Goal: Task Accomplishment & Management: Manage account settings

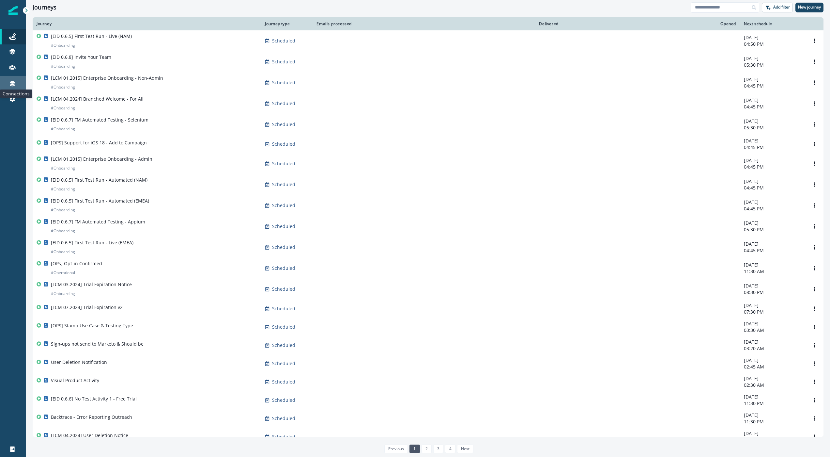
click at [13, 85] on icon at bounding box center [12, 83] width 5 height 5
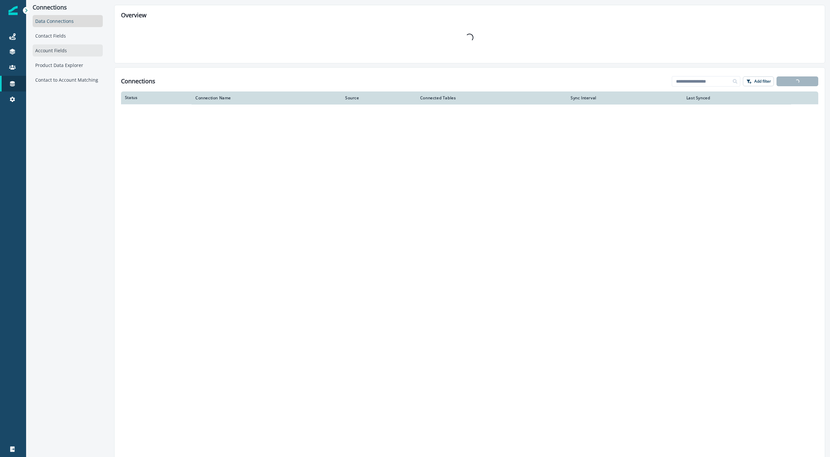
click at [66, 50] on div "Account Fields" at bounding box center [68, 50] width 70 height 12
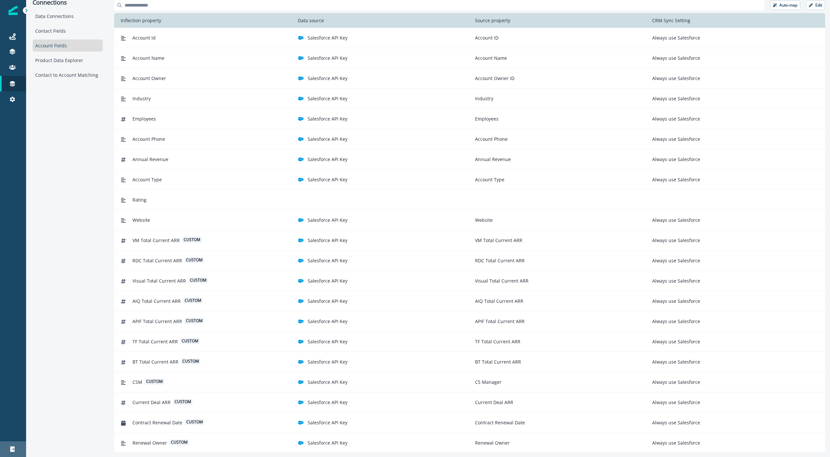
click at [12, 446] on icon at bounding box center [12, 449] width 7 height 7
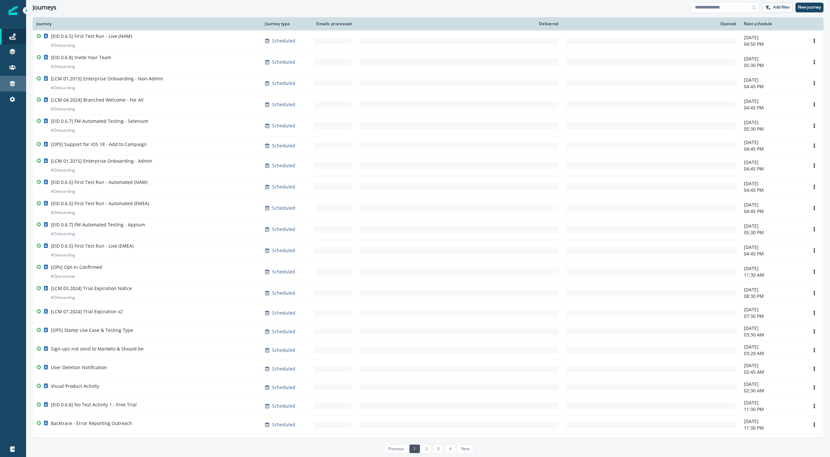
click at [9, 87] on div "Connections" at bounding box center [13, 84] width 21 height 8
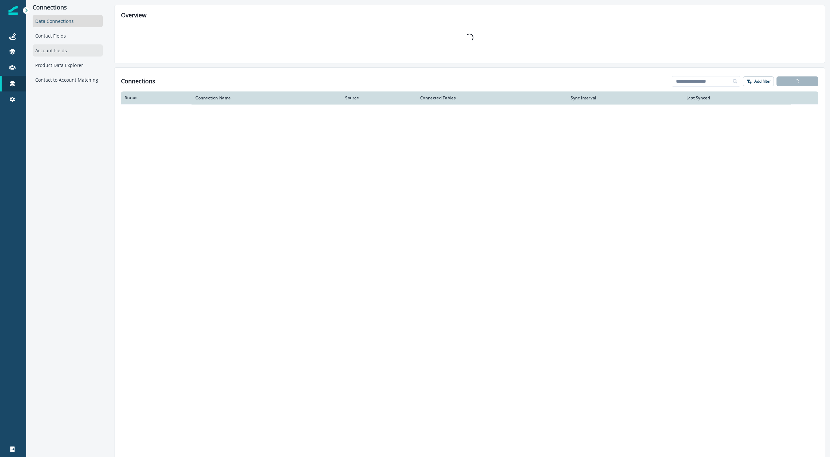
click at [68, 51] on div "Account Fields" at bounding box center [68, 50] width 70 height 12
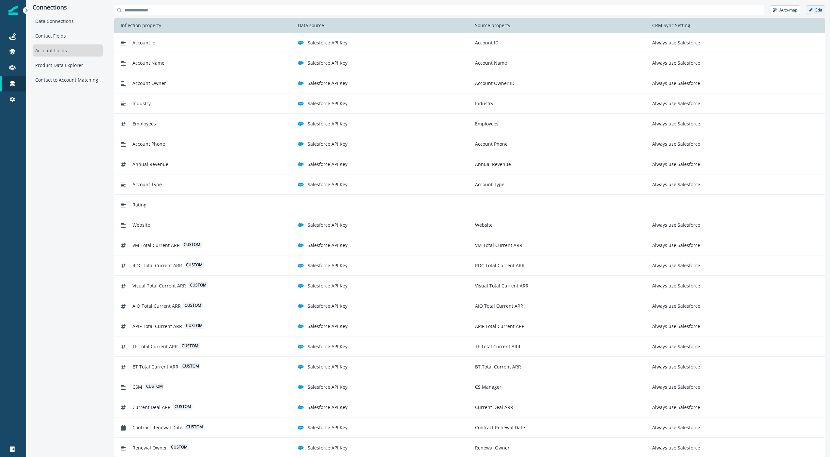
click at [819, 8] on p "Edit" at bounding box center [819, 10] width 7 height 5
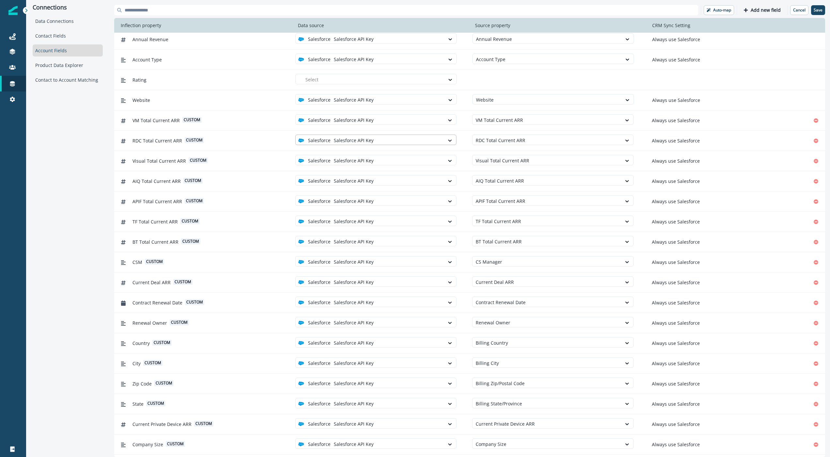
scroll to position [111, 0]
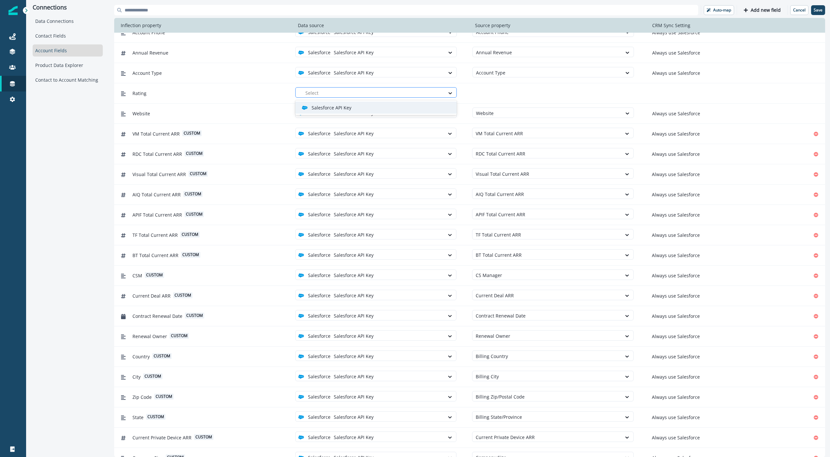
click at [336, 89] on div at bounding box center [374, 93] width 136 height 8
click at [260, 91] on div "Rating" at bounding box center [199, 93] width 162 height 12
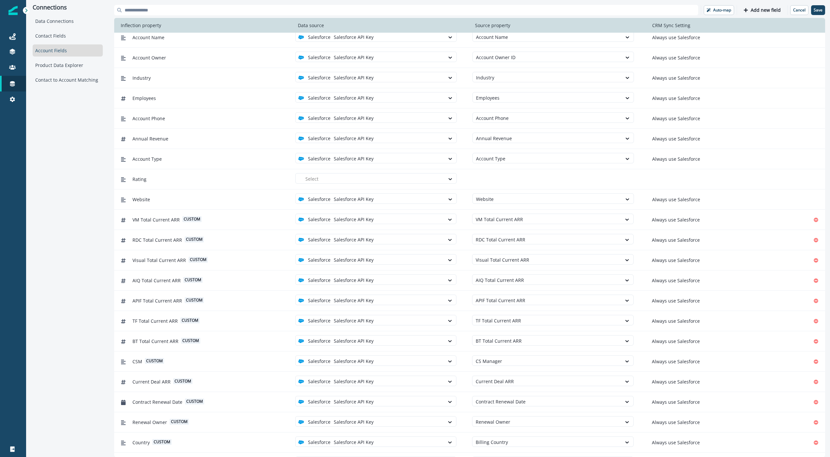
scroll to position [0, 0]
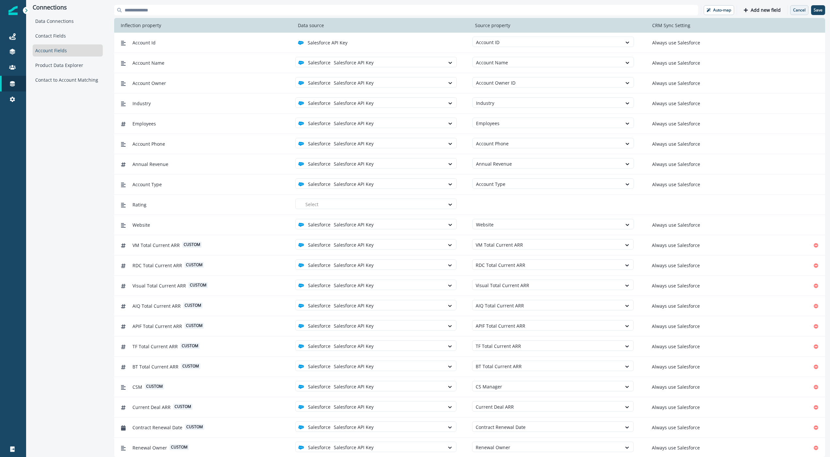
click at [794, 10] on p "Cancel" at bounding box center [800, 10] width 12 height 5
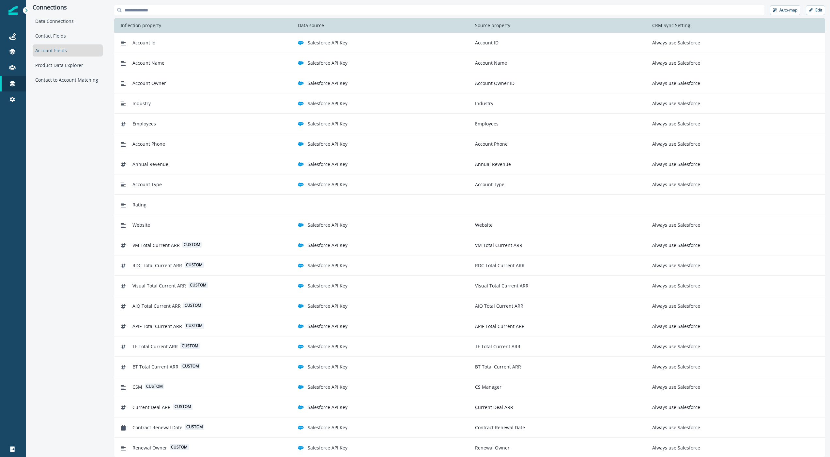
click at [65, 137] on div "Connections Data Connections Contact Fields Account Fields Product Data Explore…" at bounding box center [67, 228] width 83 height 457
click at [10, 450] on icon at bounding box center [12, 449] width 7 height 7
